Goal: Contribute content

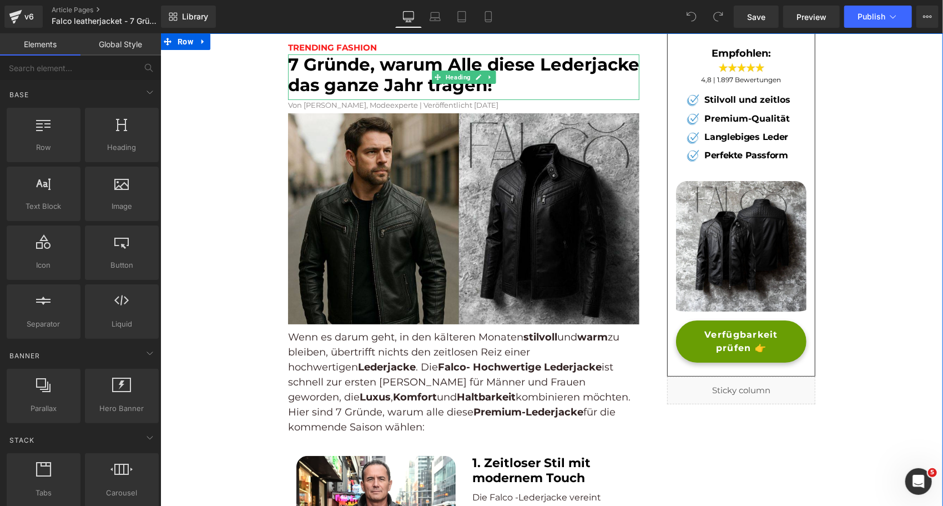
click at [407, 90] on font "7 Gründe, warum Alle diese Lederjacke das ganze Jahr tragen!" at bounding box center [463, 74] width 351 height 42
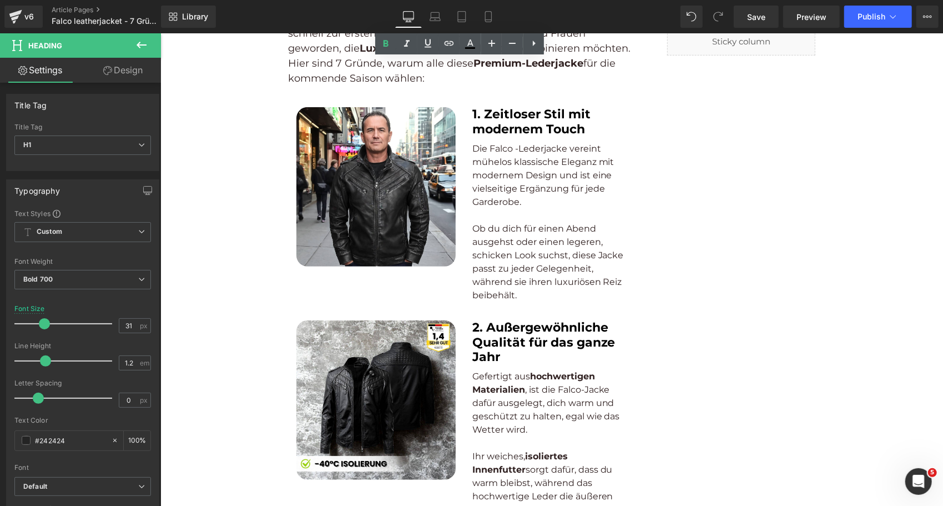
scroll to position [548, 0]
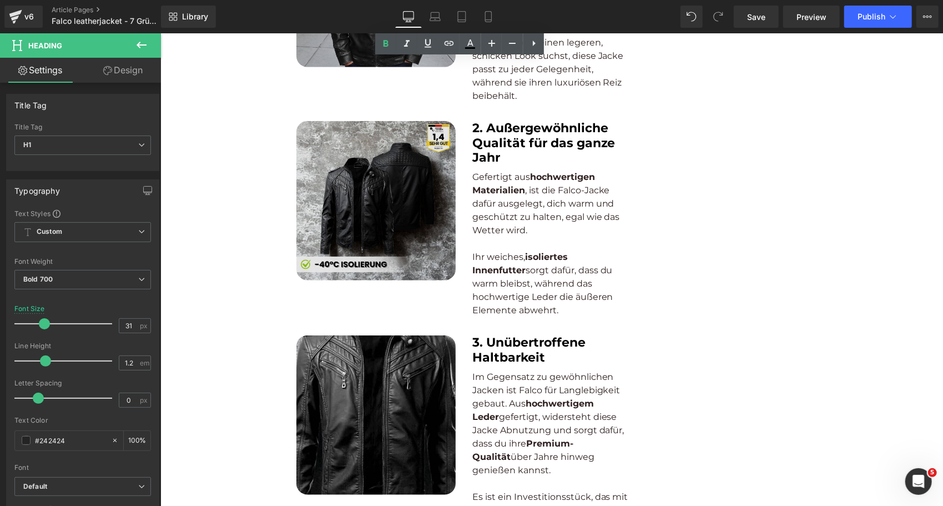
click at [342, 194] on img at bounding box center [375, 199] width 159 height 159
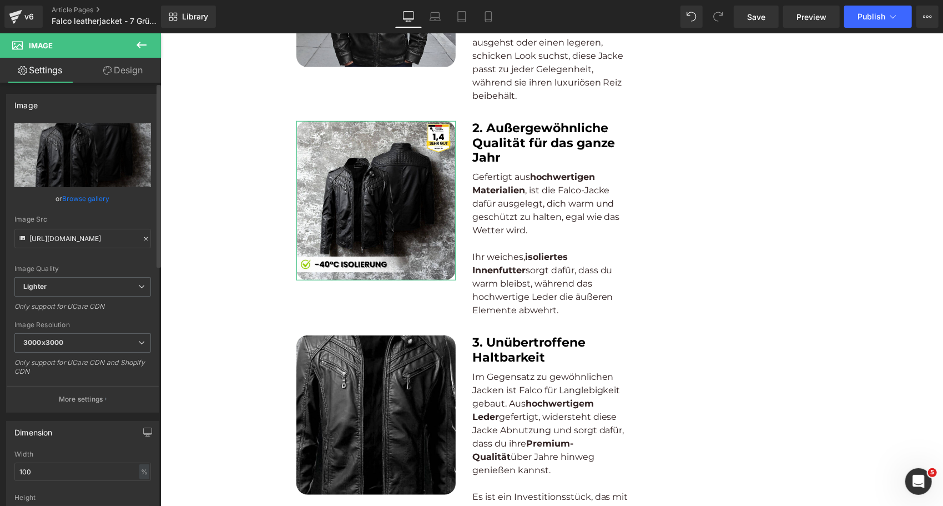
click at [80, 200] on link "Browse gallery" at bounding box center [86, 198] width 47 height 19
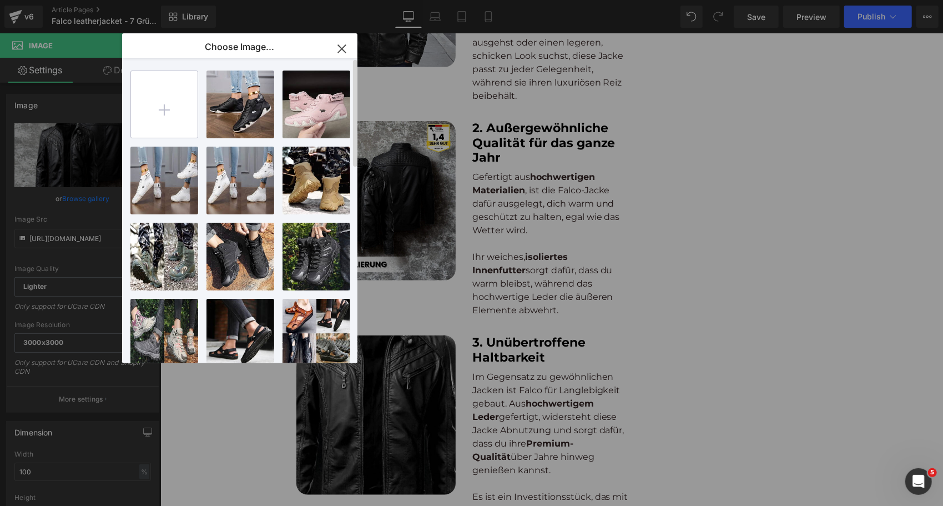
click at [171, 103] on input "file" at bounding box center [164, 104] width 67 height 67
type input "C:\fakepath\55_9db3188f-a719-4dc9-8324-217c3d75e8a7_480x480.webp"
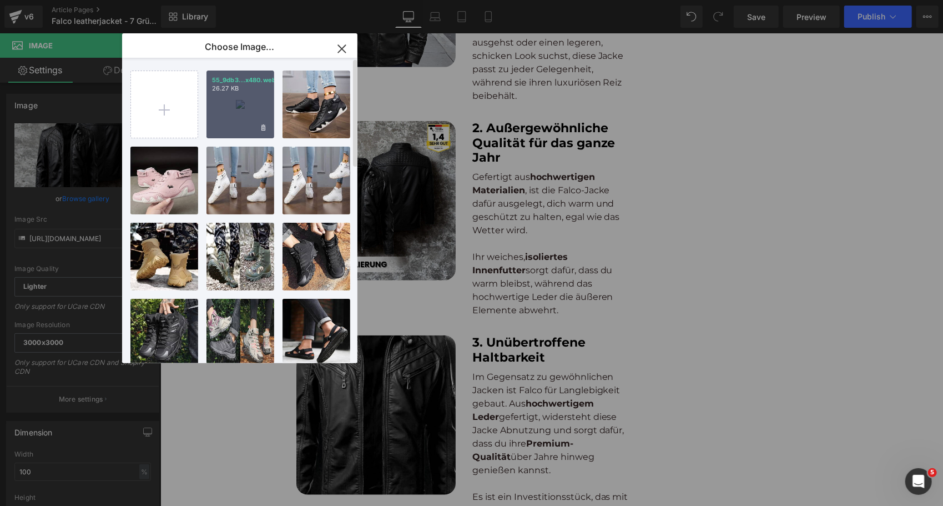
click at [231, 94] on div "55_9db3...x480.webp 26.27 KB" at bounding box center [240, 104] width 68 height 68
type input "[URL][DOMAIN_NAME]"
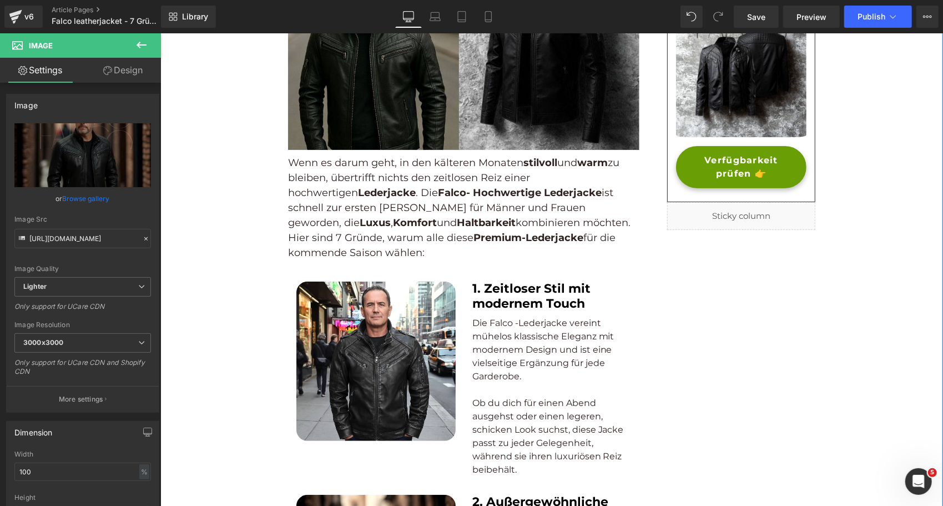
scroll to position [0, 0]
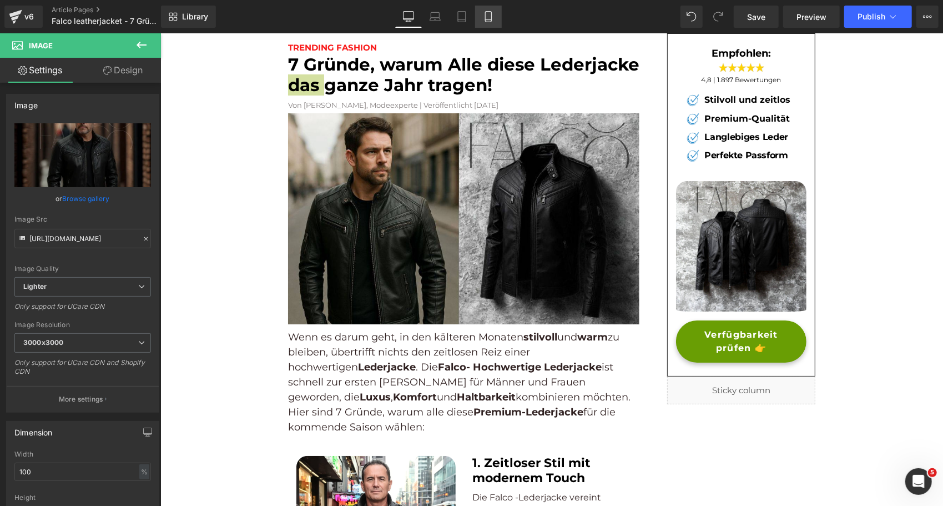
click at [490, 13] on icon at bounding box center [488, 16] width 11 height 11
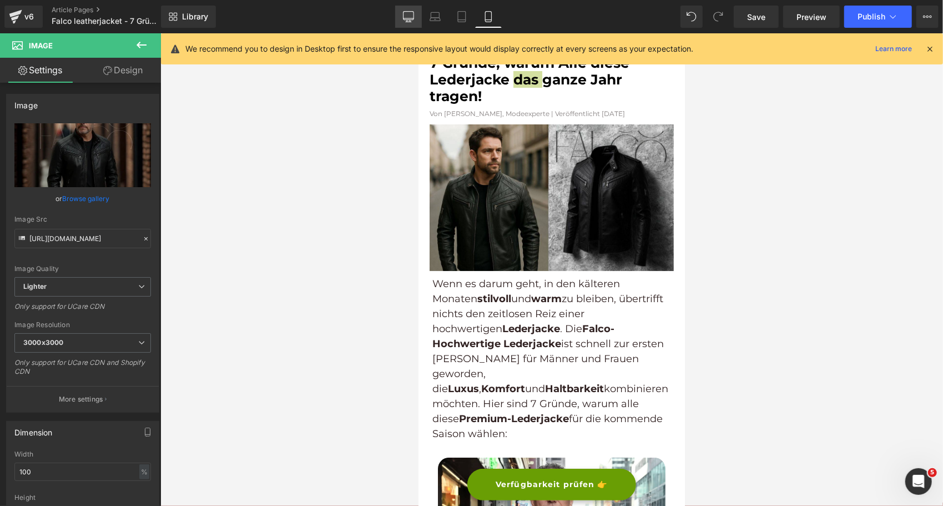
click at [407, 18] on icon at bounding box center [408, 18] width 11 height 0
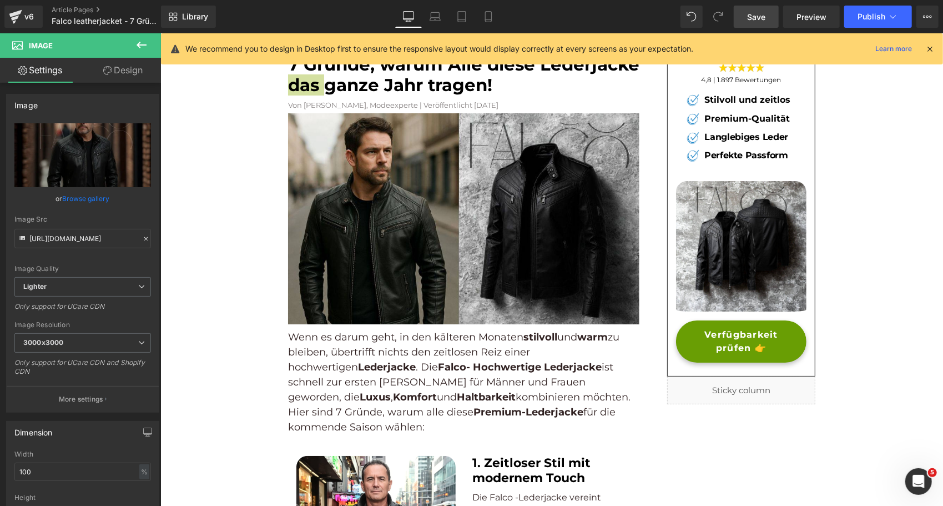
click at [738, 13] on link "Save" at bounding box center [756, 17] width 45 height 22
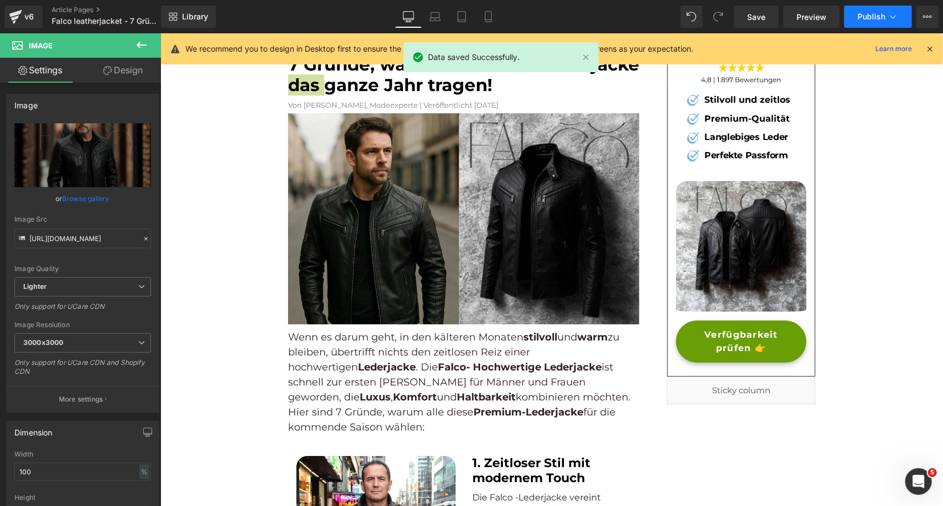
click at [889, 9] on button "Publish" at bounding box center [878, 17] width 68 height 22
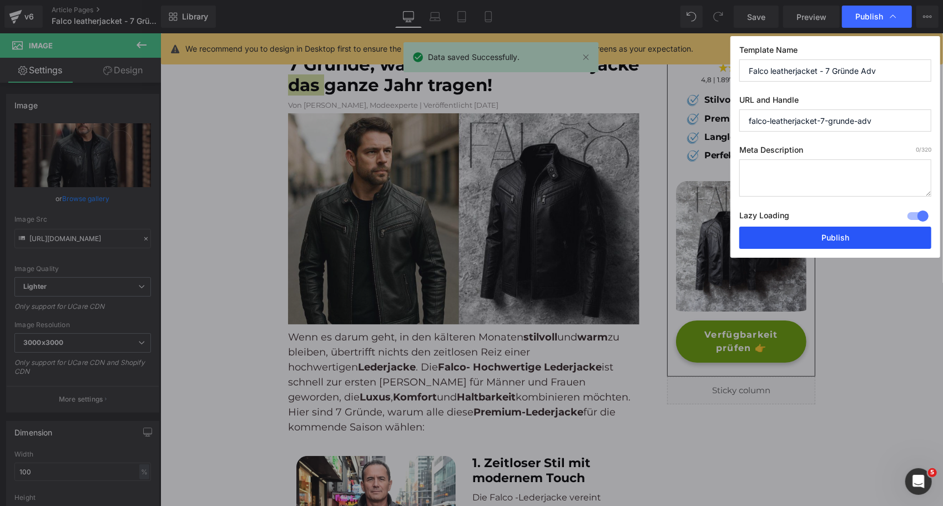
click at [824, 230] on button "Publish" at bounding box center [835, 237] width 192 height 22
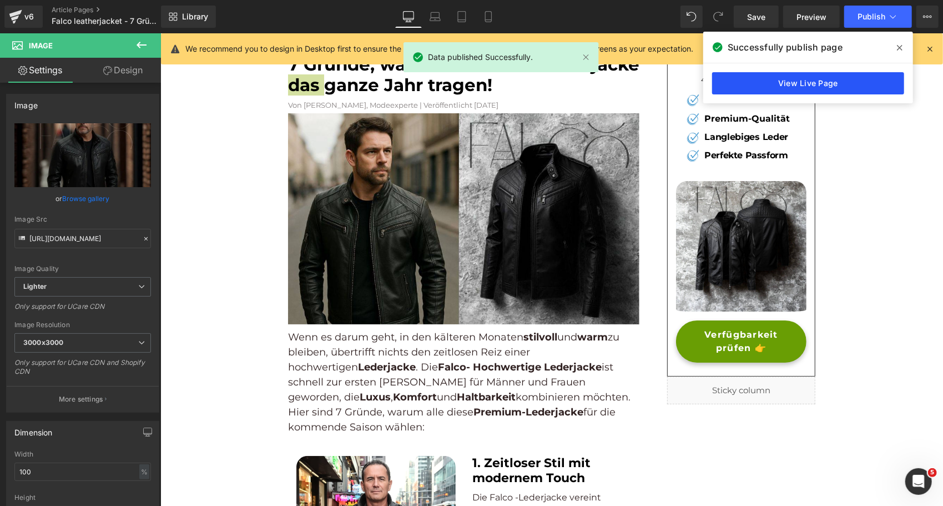
click at [775, 83] on link "View Live Page" at bounding box center [808, 83] width 192 height 22
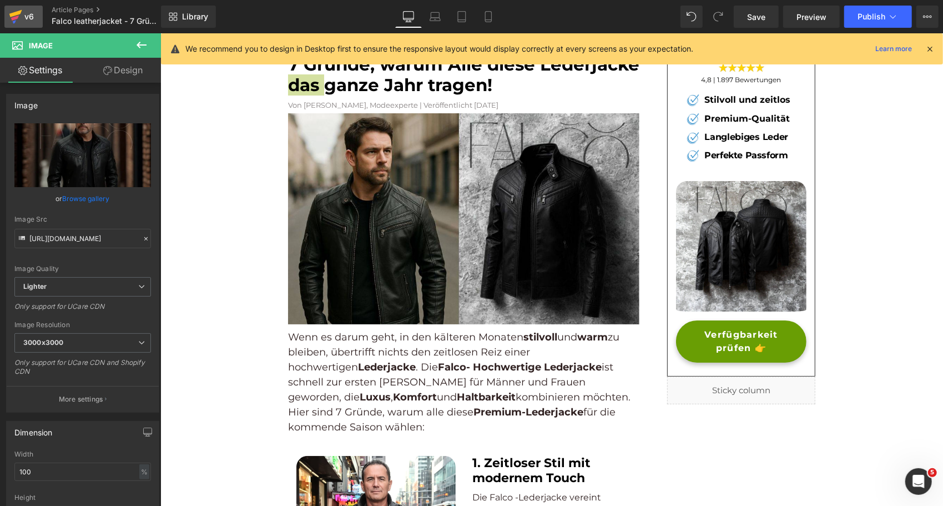
click at [24, 9] on div "v6" at bounding box center [29, 16] width 14 height 14
